Goal: Task Accomplishment & Management: Use online tool/utility

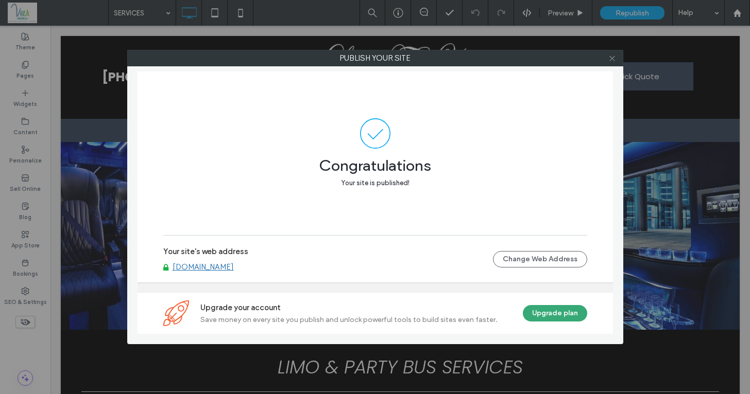
click at [615, 61] on icon at bounding box center [612, 59] width 8 height 8
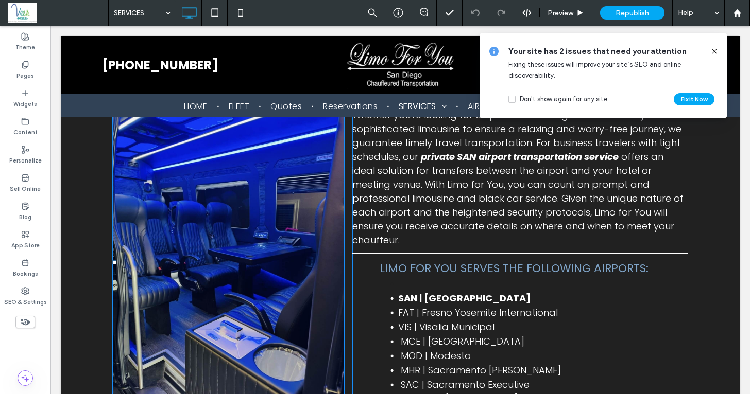
scroll to position [779, 0]
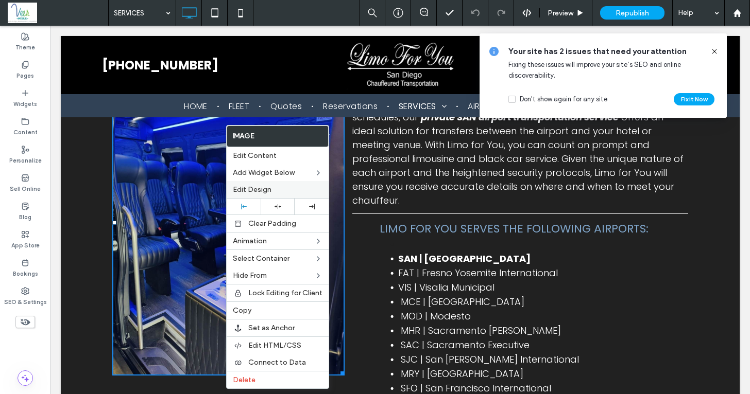
click at [273, 193] on label "Edit Design" at bounding box center [278, 189] width 90 height 9
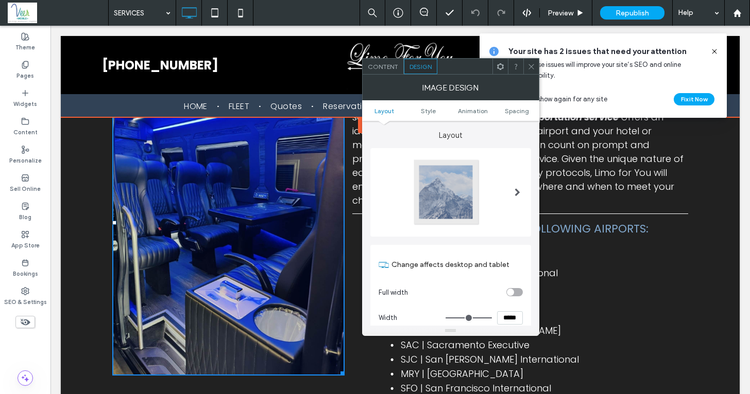
scroll to position [0, 0]
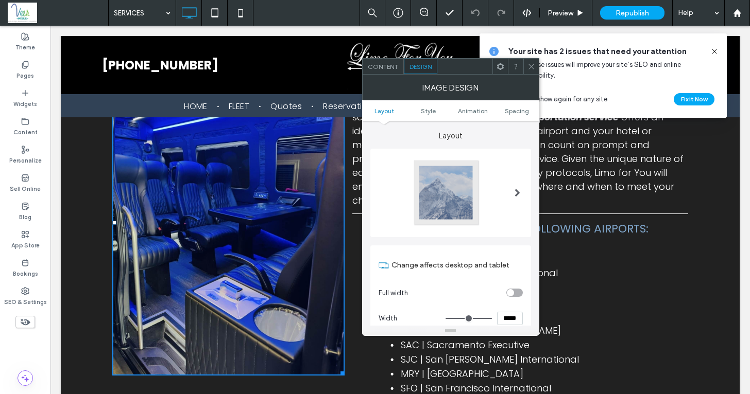
click at [385, 67] on span "Content" at bounding box center [383, 67] width 30 height 8
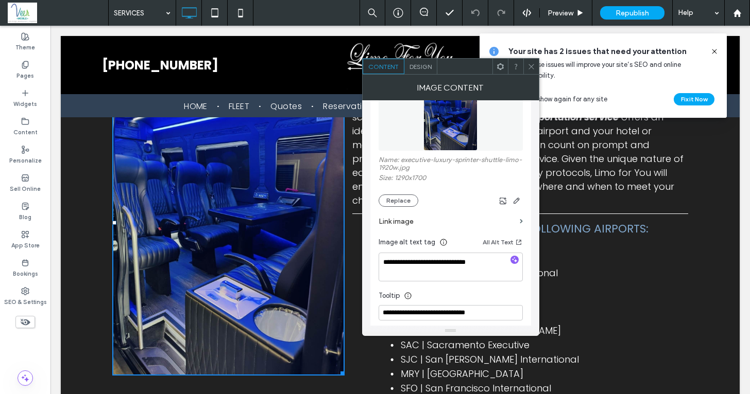
scroll to position [165, 0]
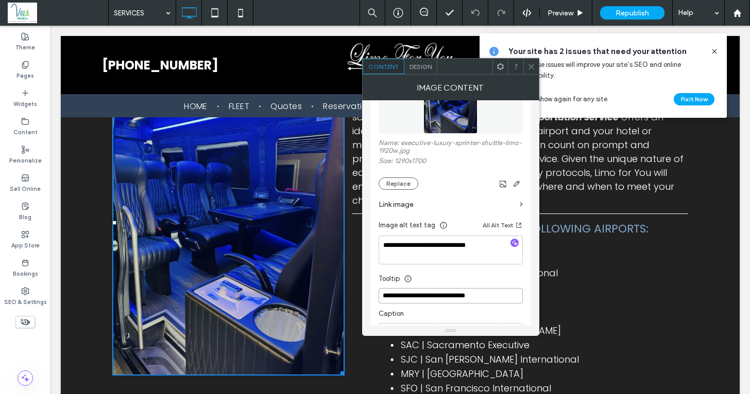
drag, startPoint x: 488, startPoint y: 295, endPoint x: 444, endPoint y: 299, distance: 43.4
click at [444, 299] on input "**********" at bounding box center [450, 295] width 144 height 15
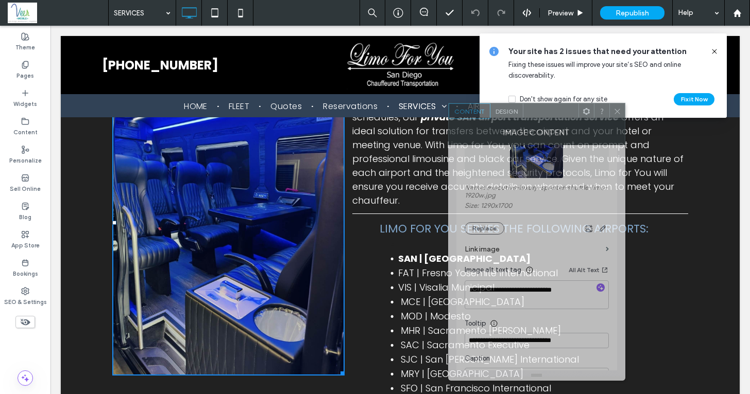
drag, startPoint x: 459, startPoint y: 63, endPoint x: 541, endPoint y: 47, distance: 83.5
click at [541, 103] on div at bounding box center [550, 110] width 55 height 15
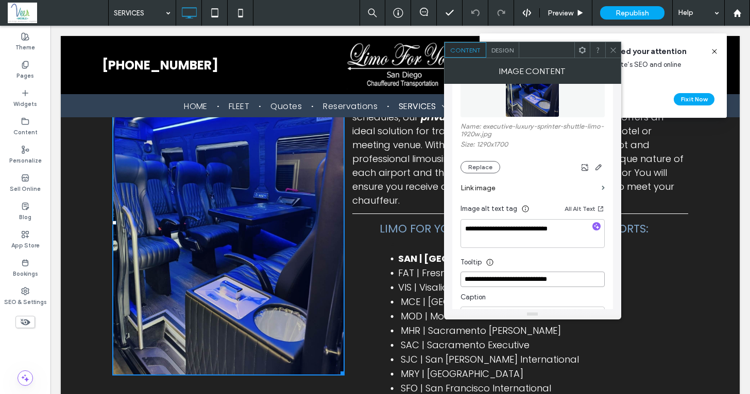
drag, startPoint x: 572, startPoint y: 284, endPoint x: 527, endPoint y: 282, distance: 45.4
click at [527, 282] on input "**********" at bounding box center [532, 279] width 144 height 15
drag, startPoint x: 560, startPoint y: 282, endPoint x: 527, endPoint y: 282, distance: 33.0
click at [527, 282] on input "**********" at bounding box center [532, 279] width 144 height 15
type input "**********"
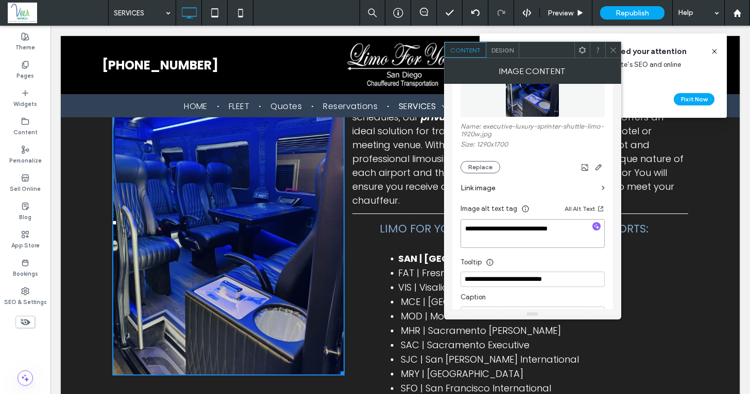
drag, startPoint x: 564, startPoint y: 231, endPoint x: 527, endPoint y: 230, distance: 36.6
click at [527, 230] on textarea "**********" at bounding box center [532, 233] width 144 height 29
paste textarea
type textarea "**********"
click at [617, 48] on div at bounding box center [612, 49] width 15 height 15
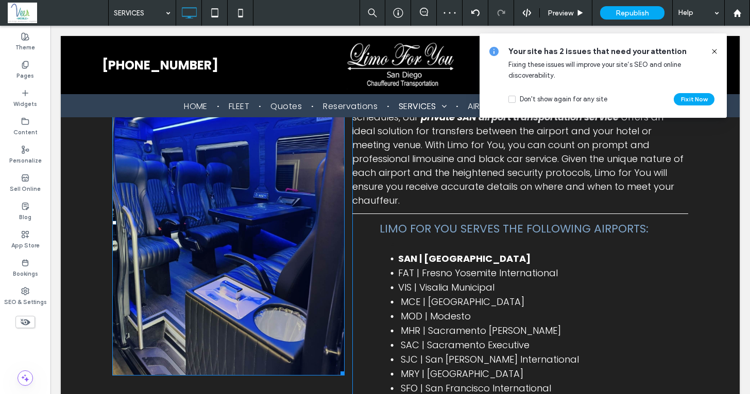
click at [226, 216] on img at bounding box center [228, 223] width 232 height 306
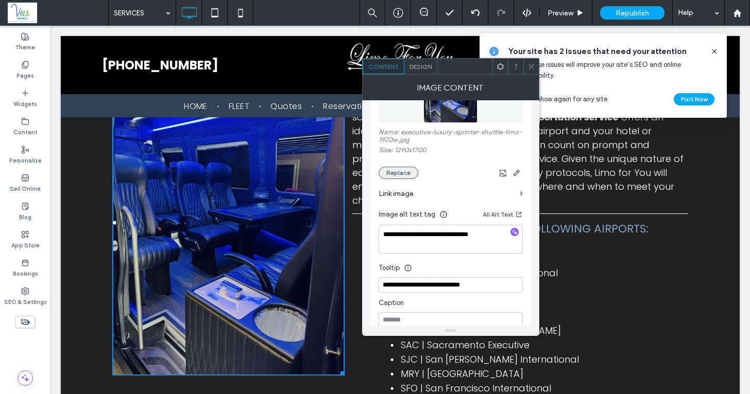
scroll to position [170, 0]
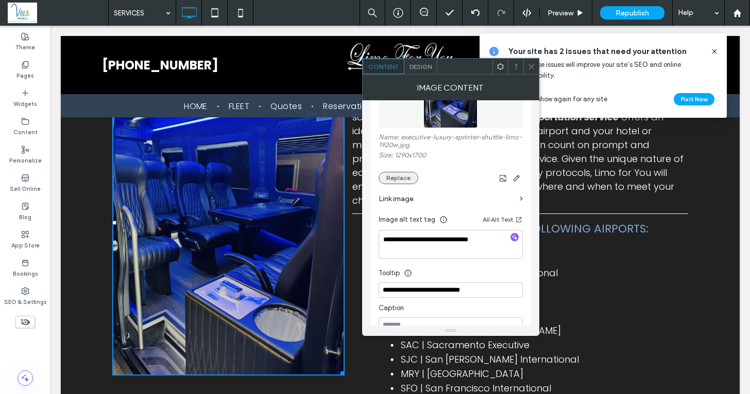
click at [395, 180] on button "Replace" at bounding box center [398, 178] width 40 height 12
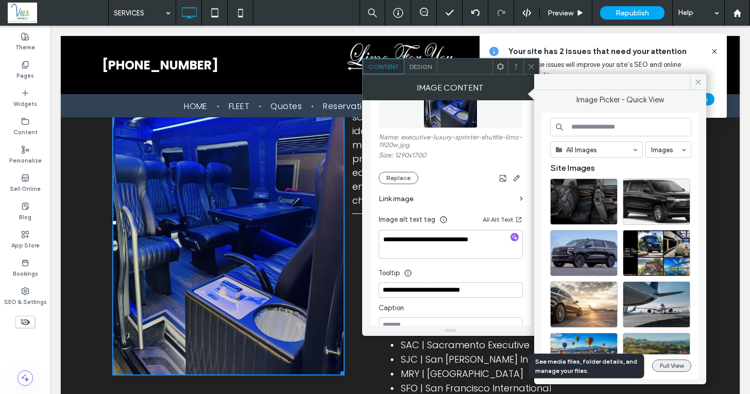
click at [679, 366] on button "Full View" at bounding box center [671, 366] width 39 height 12
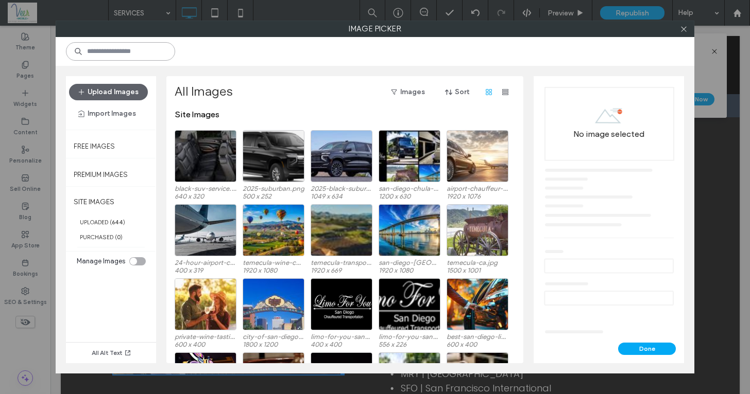
click at [108, 47] on input at bounding box center [120, 51] width 109 height 19
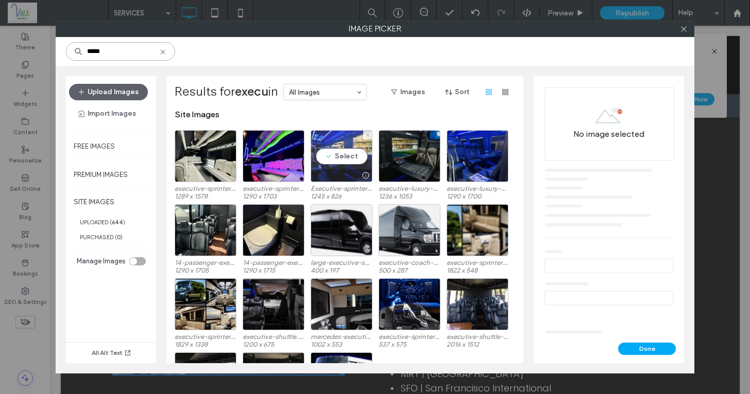
type input "*****"
click at [341, 155] on div "Select" at bounding box center [341, 156] width 62 height 52
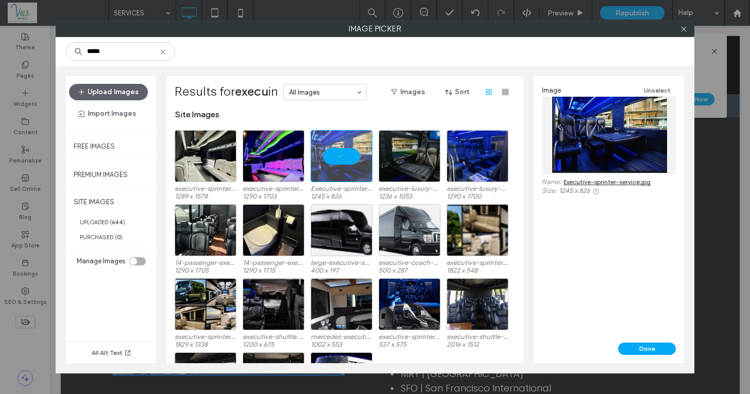
click at [607, 177] on div "Image Unselect Name: Executive-sprinter-service.jpg Size: 1245 x 826" at bounding box center [609, 139] width 134 height 111
click at [605, 181] on link "Executive-sprinter-service.jpg" at bounding box center [606, 182] width 87 height 8
click at [350, 157] on div at bounding box center [341, 156] width 62 height 52
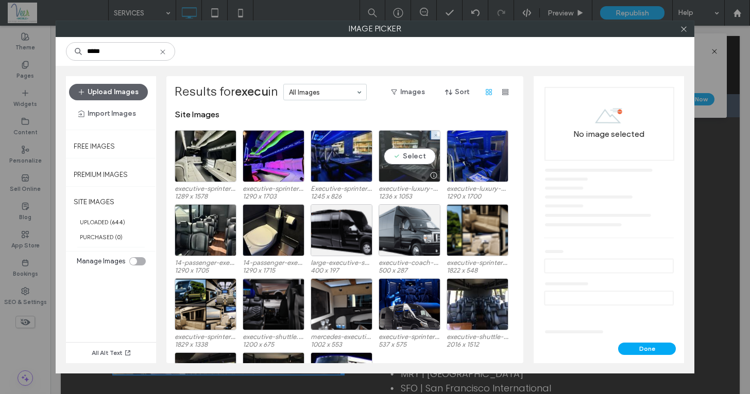
click at [421, 150] on div "Select" at bounding box center [409, 156] width 62 height 52
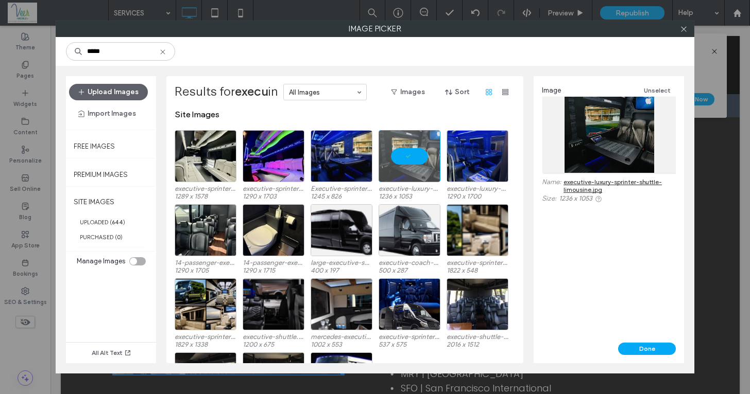
click at [580, 182] on link "executive-luxury-sprinter-shuttle-limousine.jpg" at bounding box center [619, 185] width 112 height 15
click at [479, 151] on div "Select" at bounding box center [477, 156] width 62 height 52
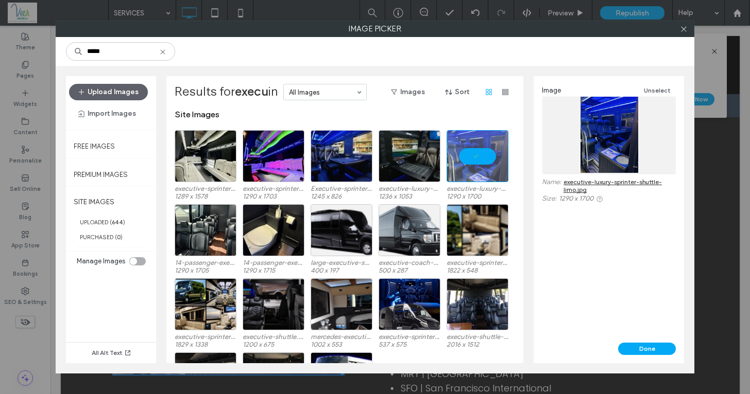
click at [599, 179] on link "executive-luxury-sprinter-shuttle-limo.jpg" at bounding box center [619, 185] width 112 height 15
click at [478, 151] on div at bounding box center [477, 156] width 62 height 52
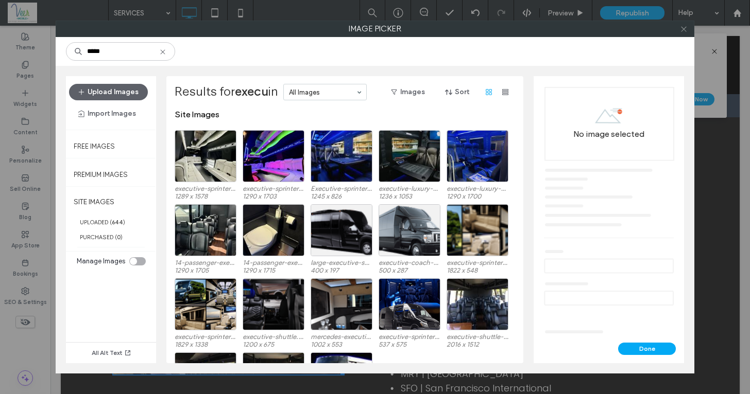
click at [684, 29] on use at bounding box center [683, 28] width 5 height 5
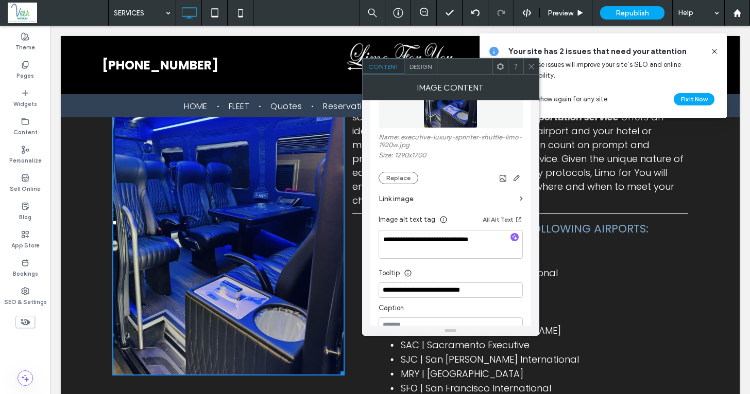
click at [532, 61] on span at bounding box center [531, 66] width 8 height 15
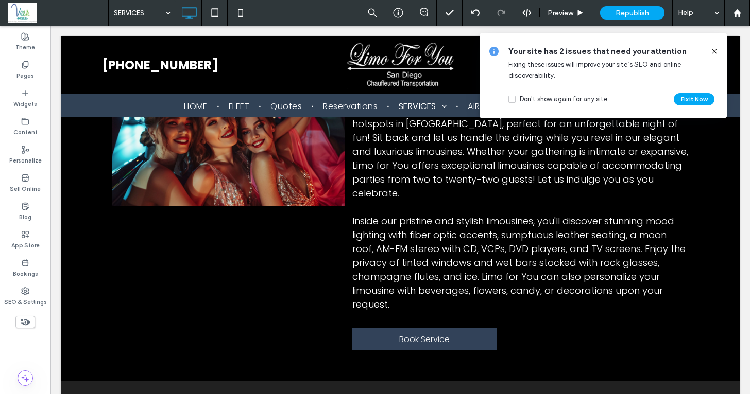
scroll to position [1236, 0]
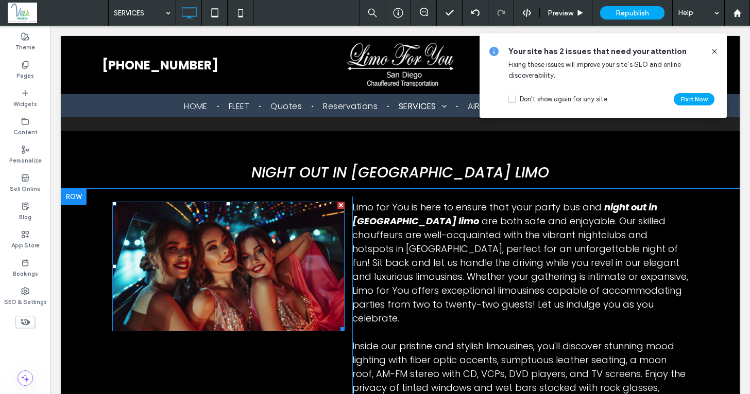
click at [257, 229] on img at bounding box center [228, 267] width 232 height 130
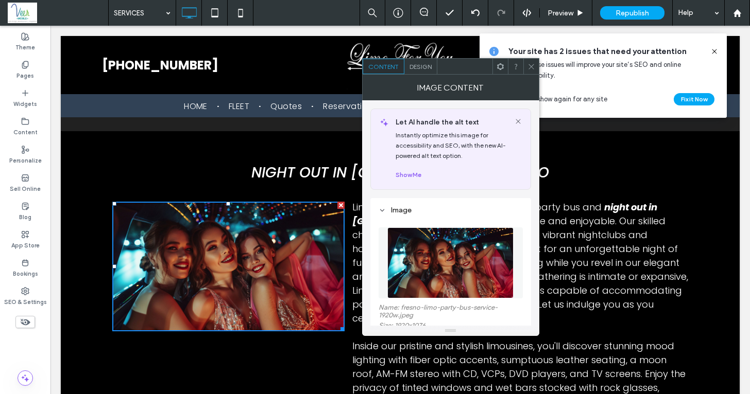
scroll to position [171, 0]
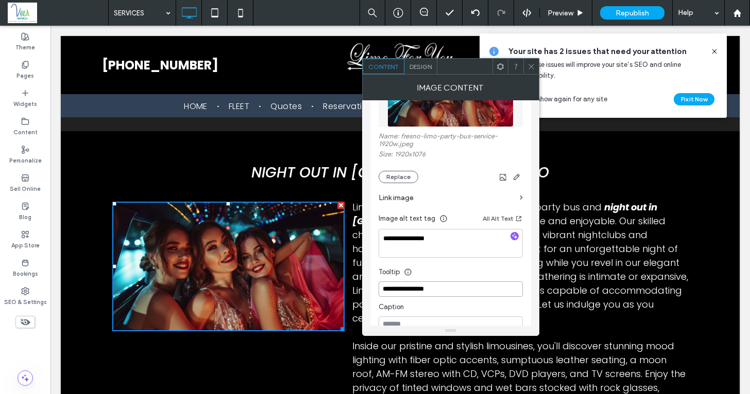
drag, startPoint x: 434, startPoint y: 290, endPoint x: 366, endPoint y: 290, distance: 68.0
click at [366, 290] on div "**********" at bounding box center [450, 212] width 177 height 225
drag, startPoint x: 440, startPoint y: 244, endPoint x: 373, endPoint y: 234, distance: 67.1
click at [373, 234] on div "**********" at bounding box center [450, 182] width 161 height 310
type textarea "**********"
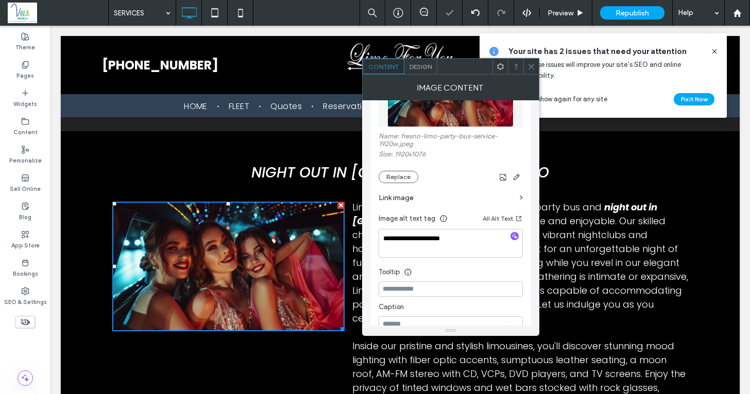
click at [529, 72] on span at bounding box center [531, 66] width 8 height 15
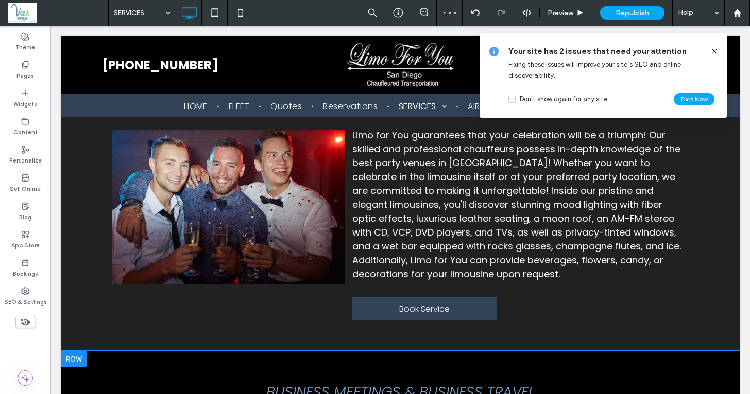
scroll to position [1801, 0]
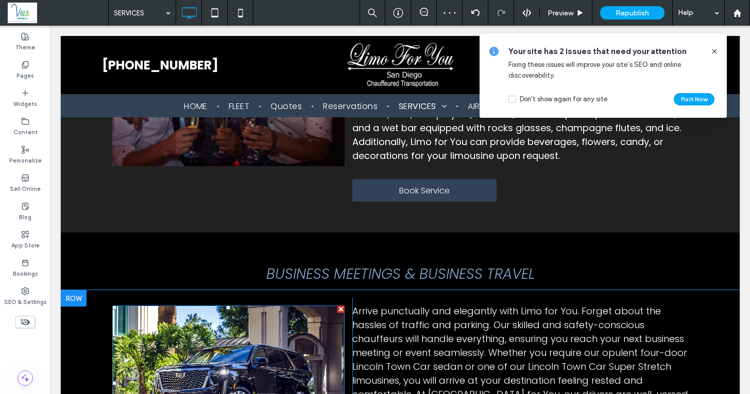
click at [229, 306] on img at bounding box center [228, 383] width 232 height 155
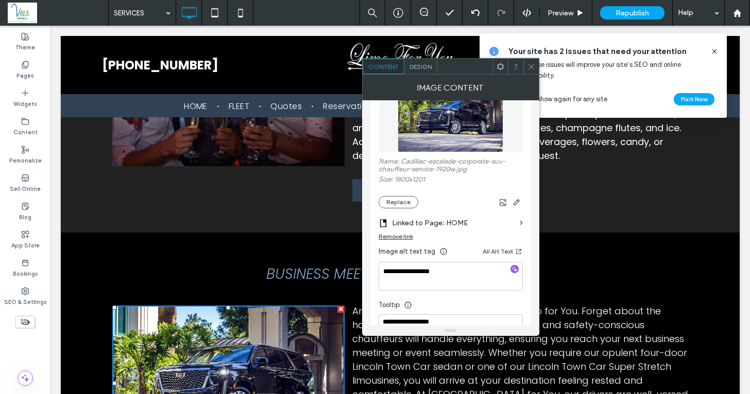
scroll to position [301, 0]
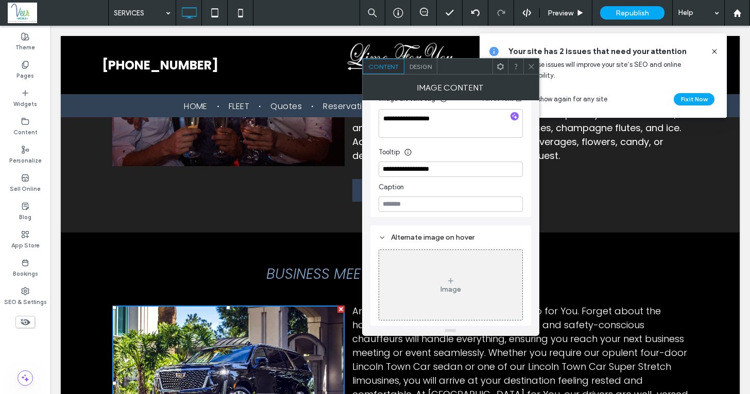
click at [529, 69] on icon at bounding box center [531, 67] width 8 height 8
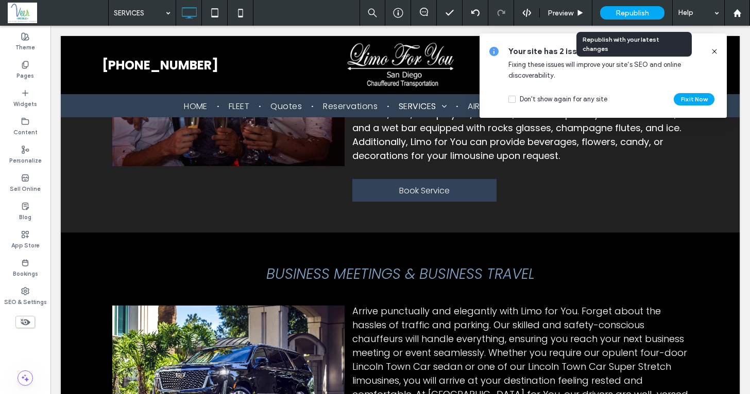
click at [644, 18] on div "Republish" at bounding box center [632, 12] width 64 height 13
